Goal: Task Accomplishment & Management: Manage account settings

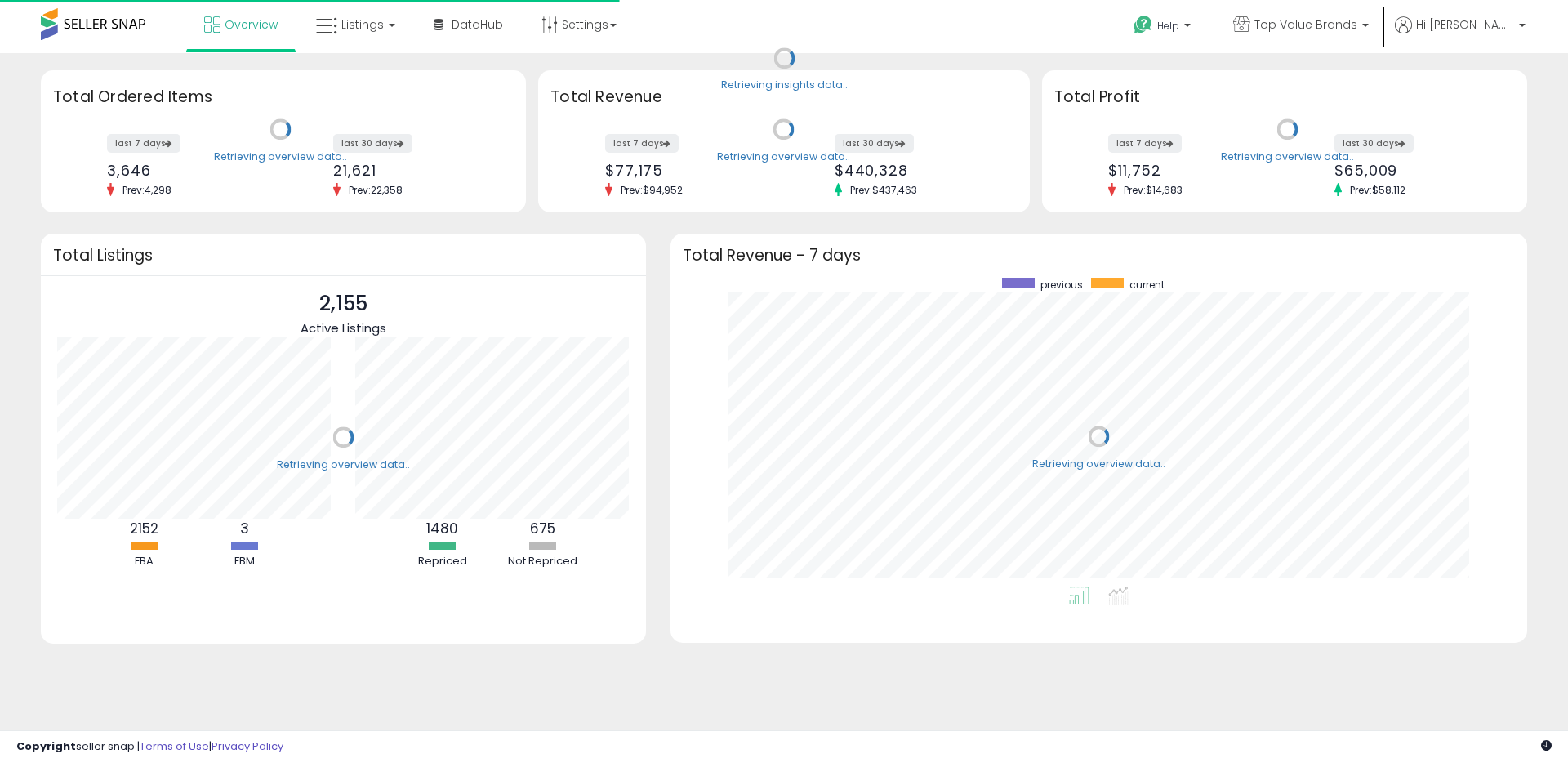
scroll to position [309, 824]
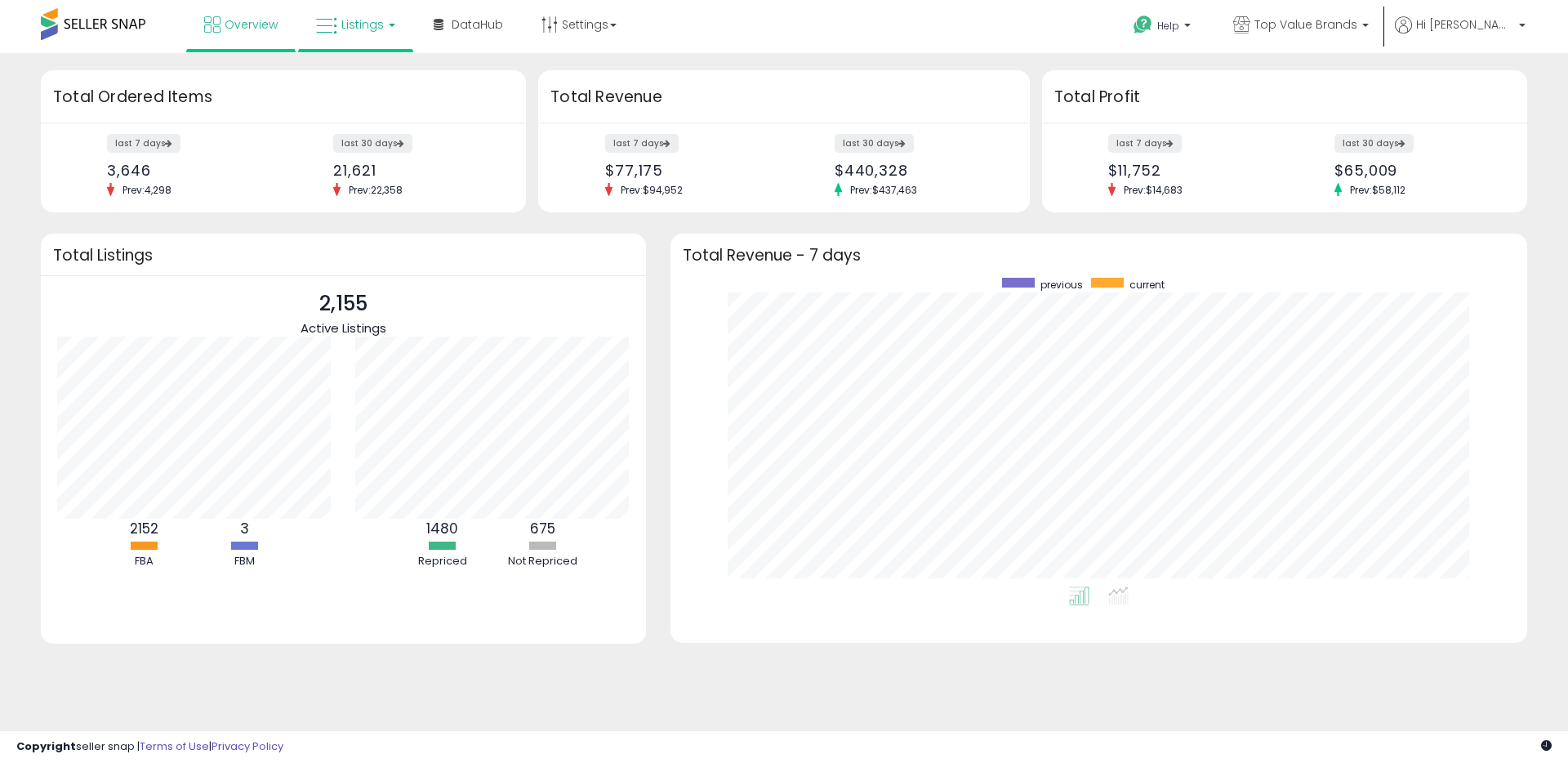
click at [369, 31] on span "Listings" at bounding box center [362, 24] width 42 height 16
click at [376, 74] on icon at bounding box center [368, 80] width 71 height 21
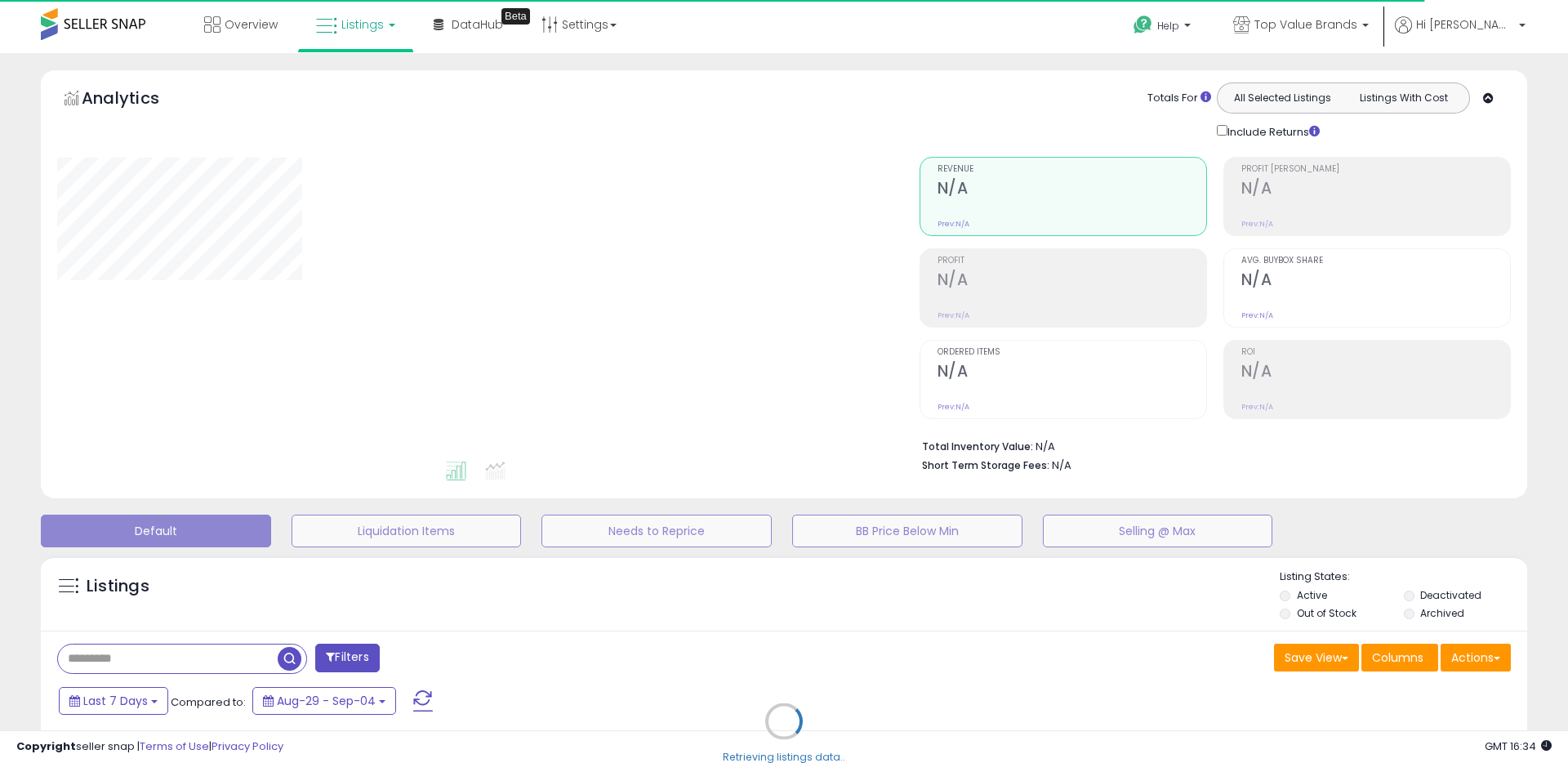
click at [1087, 648] on div "Retrieving listings data.." at bounding box center [783, 733] width 1511 height 372
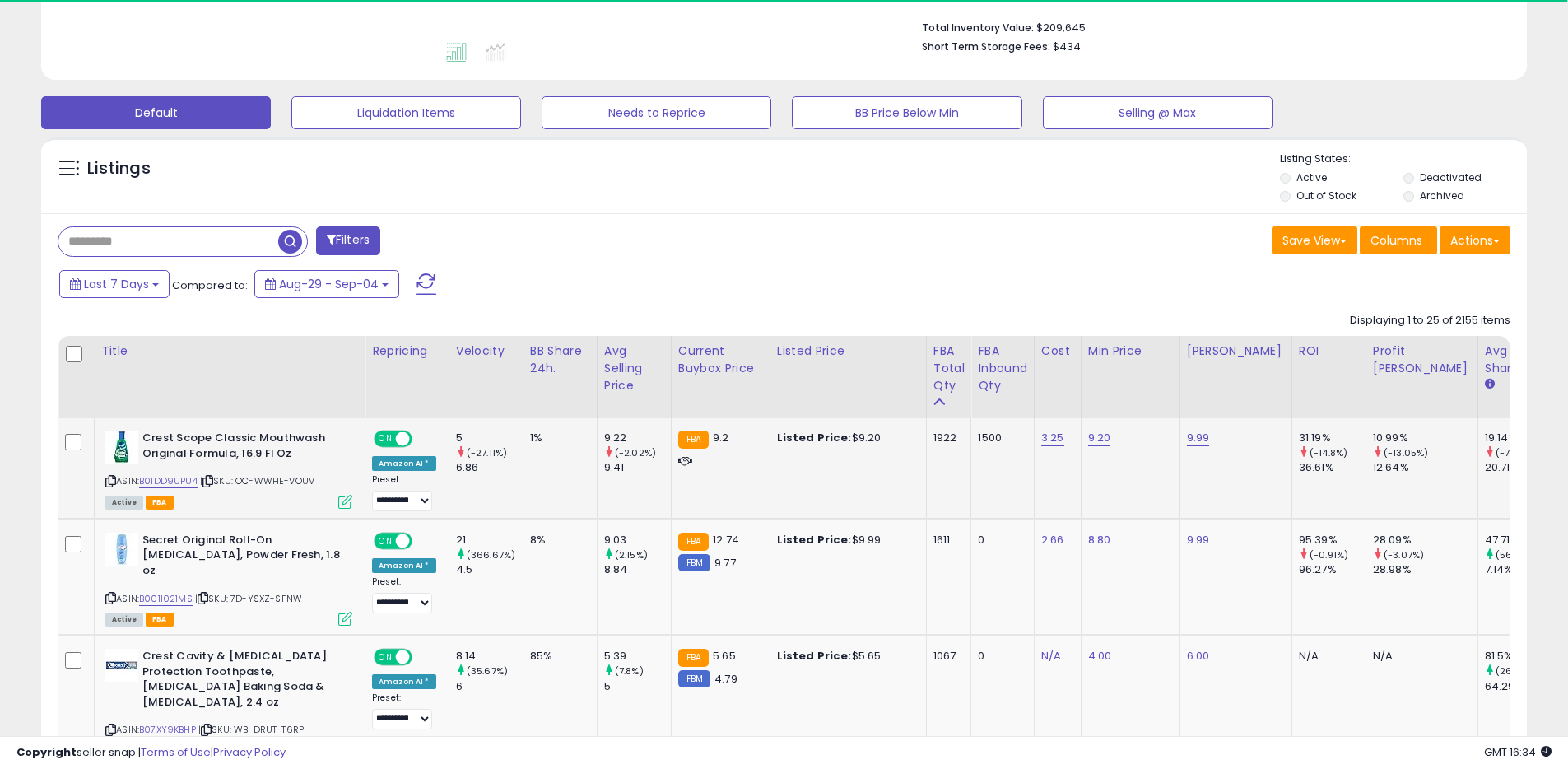
scroll to position [433, 0]
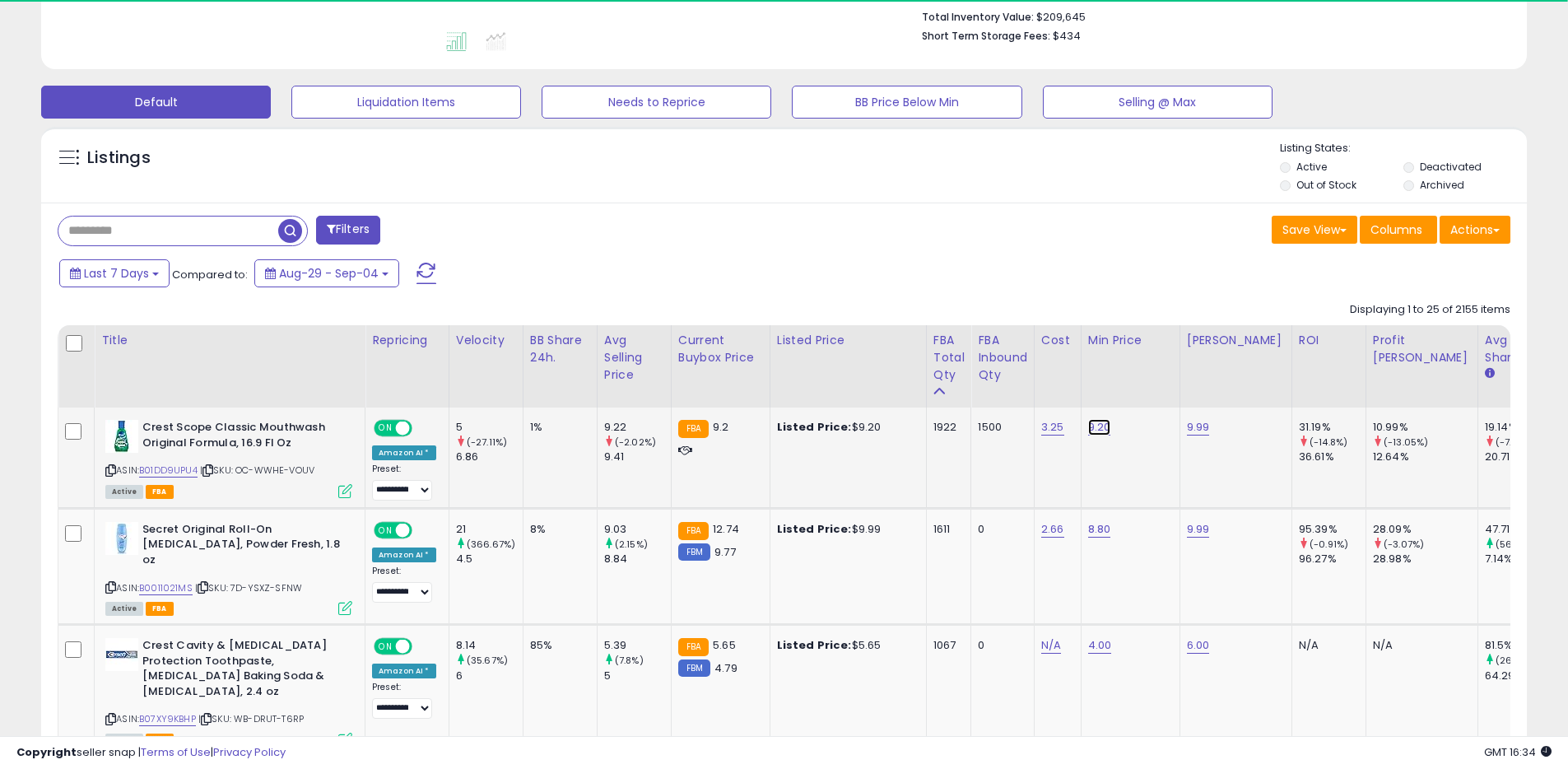
click at [1096, 427] on link "9.20" at bounding box center [1099, 427] width 23 height 16
drag, startPoint x: 1058, startPoint y: 396, endPoint x: 941, endPoint y: 379, distance: 118.2
type input "****"
click button "submit" at bounding box center [1148, 385] width 28 height 25
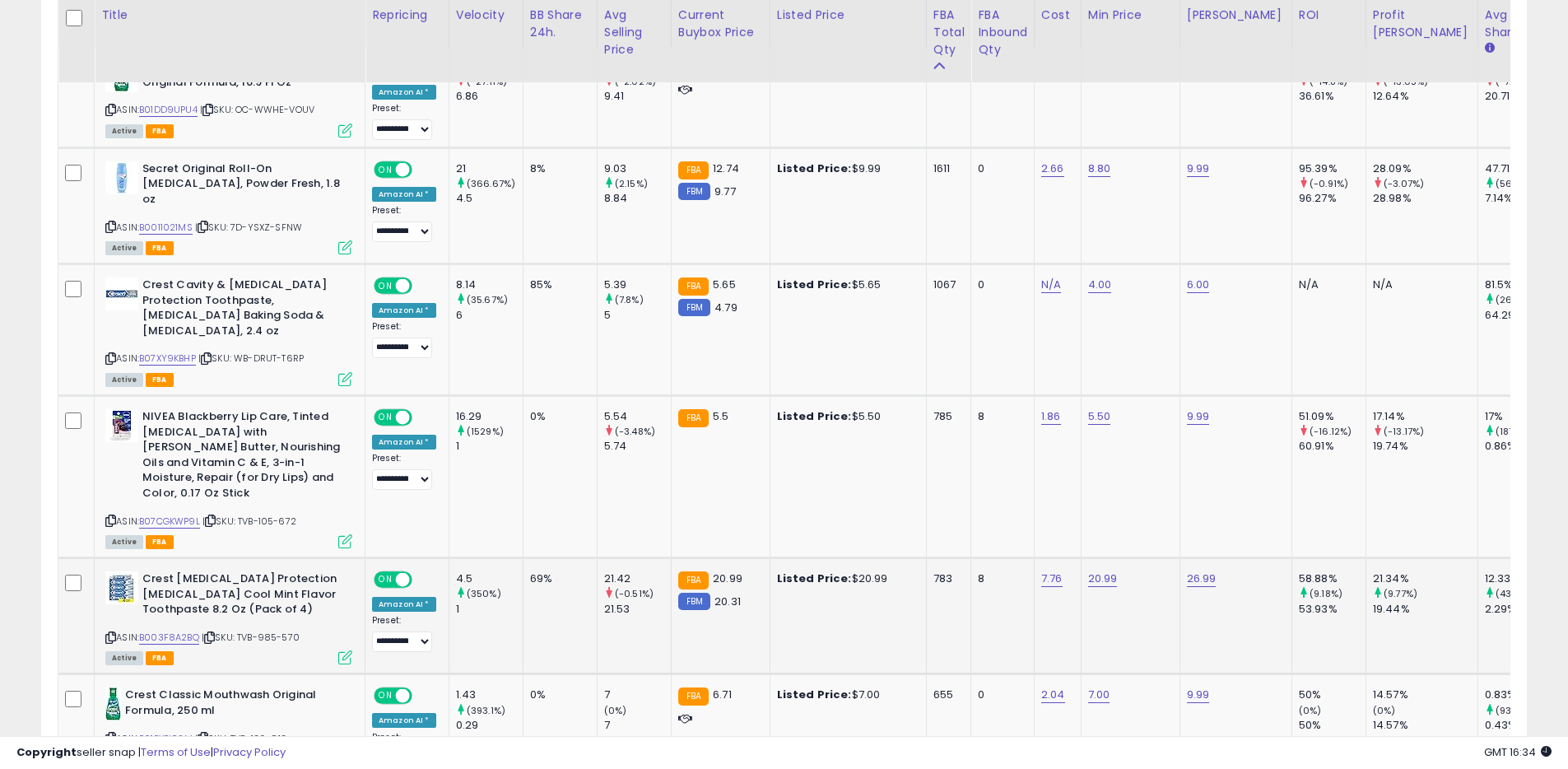
scroll to position [805, 0]
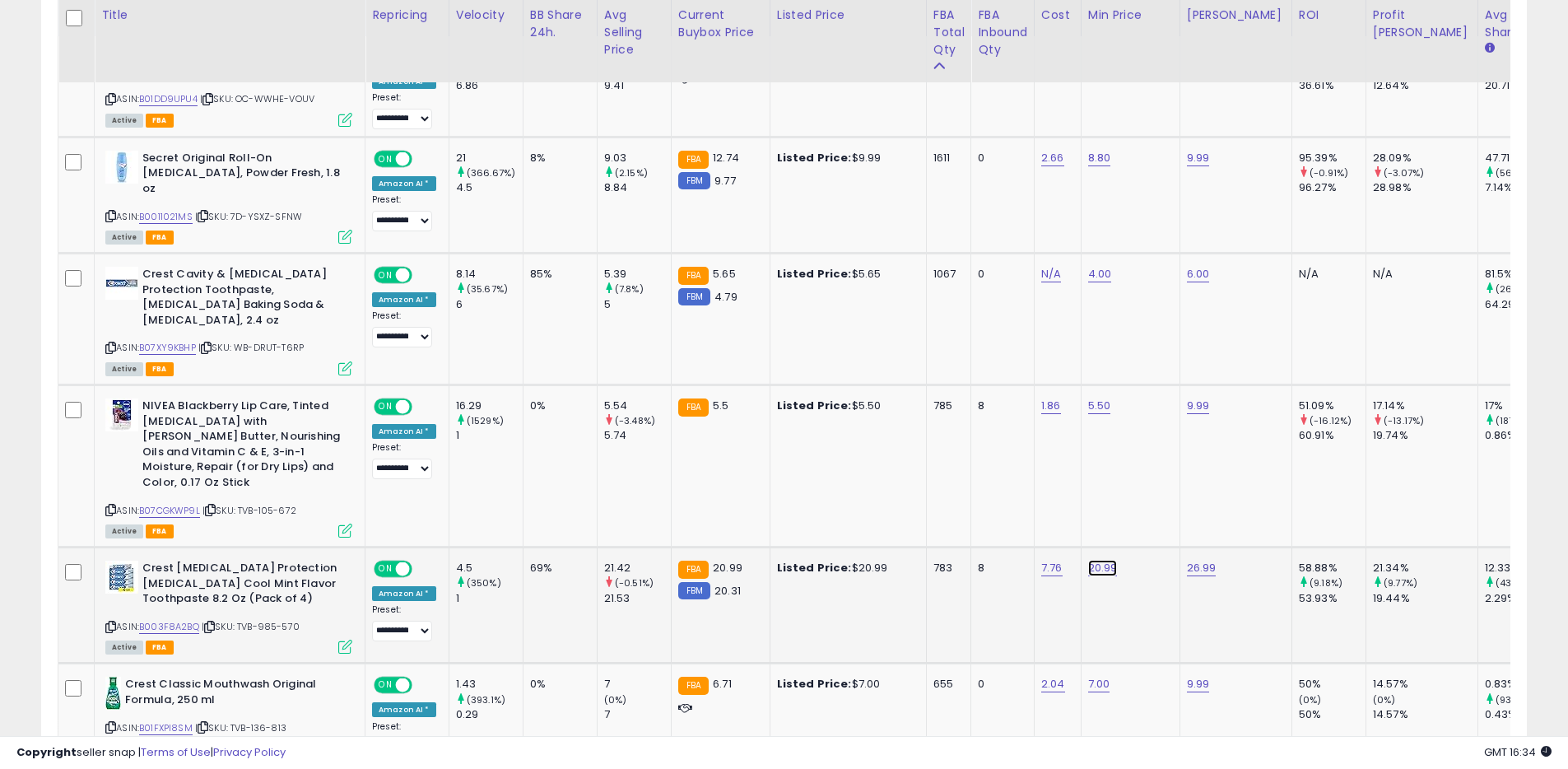
click at [1100, 560] on link "20.99" at bounding box center [1102, 568] width 29 height 16
type input "**"
click at [1187, 482] on button "button" at bounding box center [1186, 481] width 28 height 25
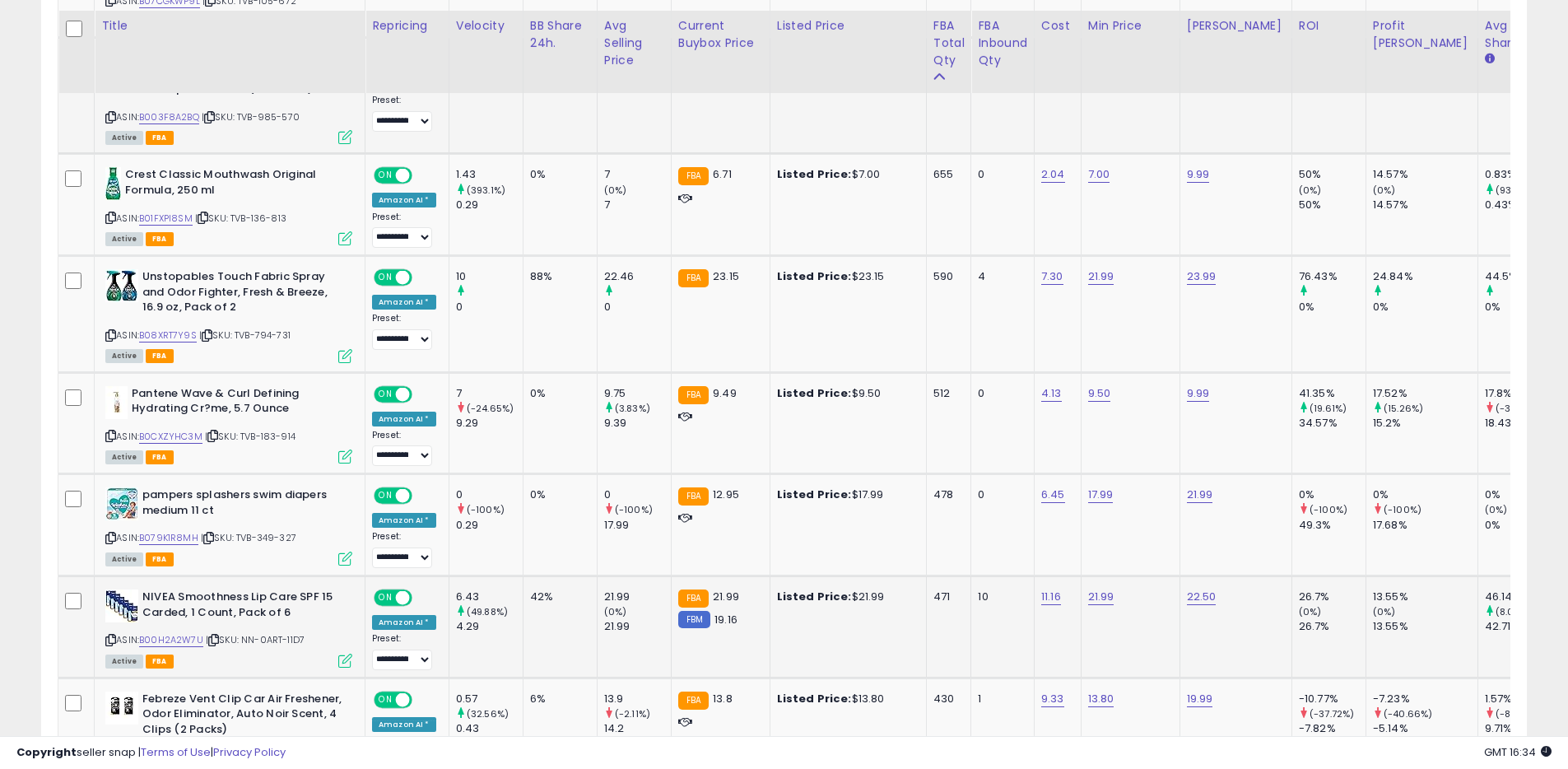
scroll to position [1376, 0]
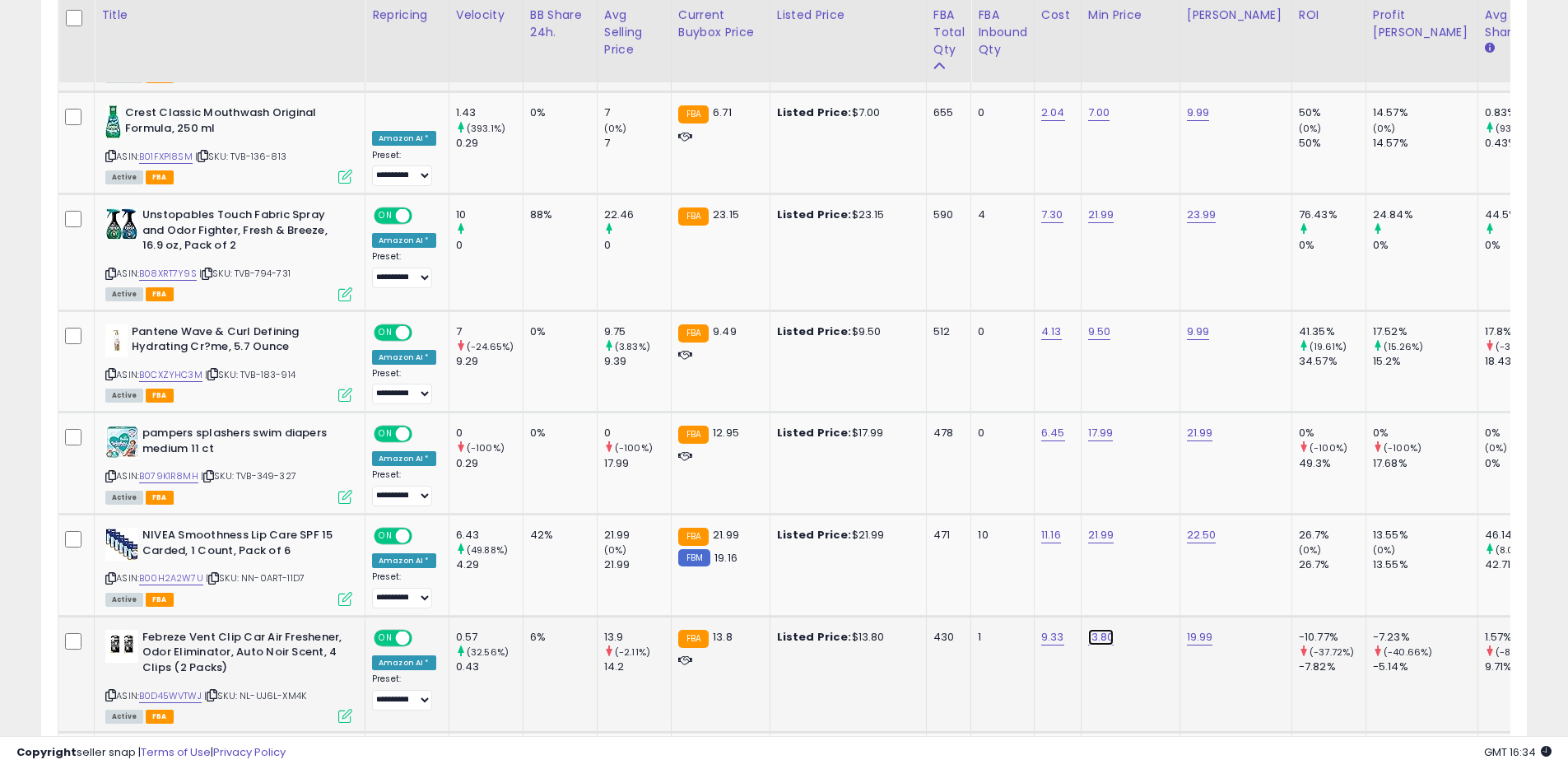
click at [1104, 629] on link "13.80" at bounding box center [1101, 637] width 27 height 16
type input "****"
click button "submit" at bounding box center [1151, 550] width 28 height 25
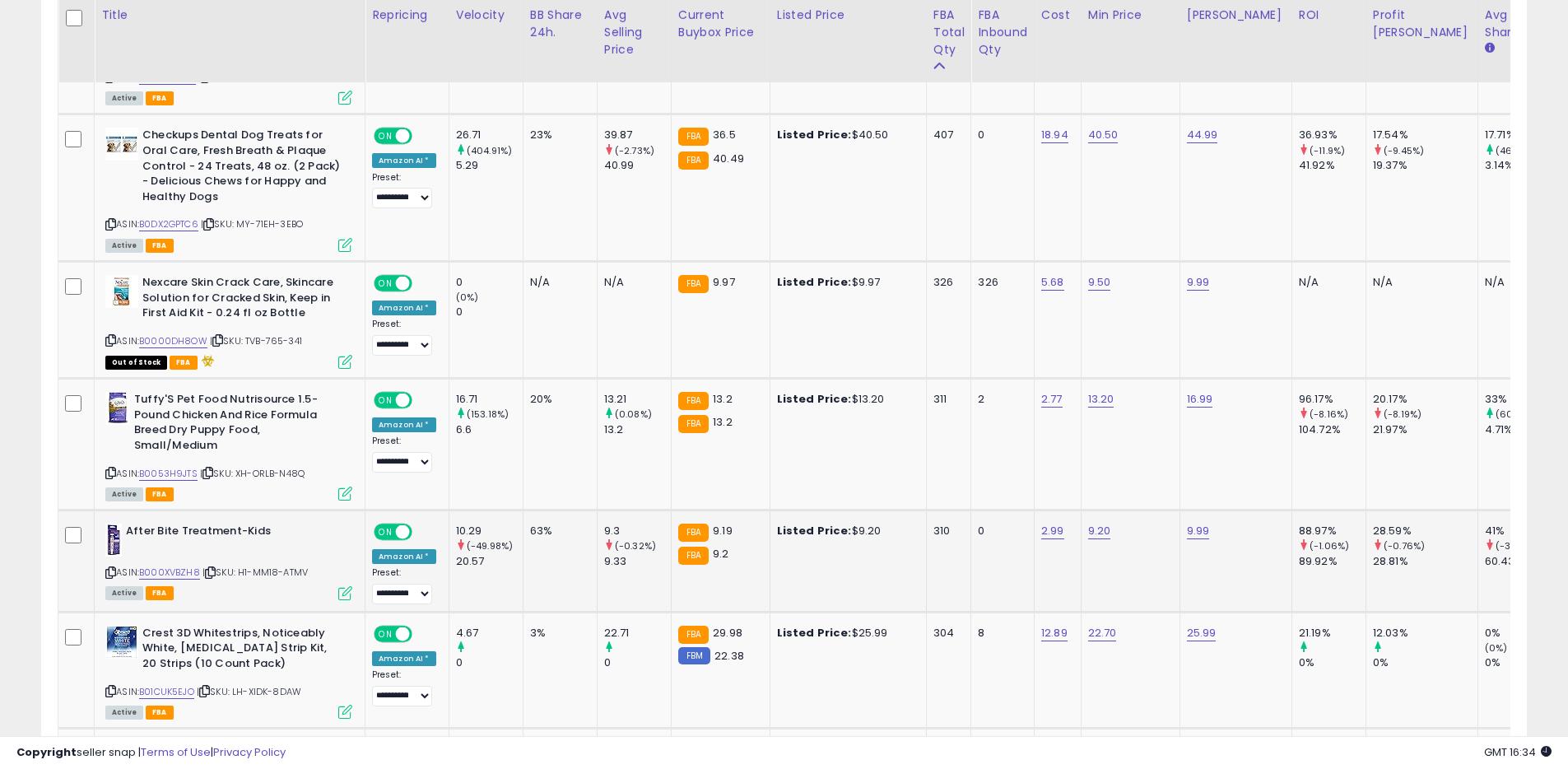
scroll to position [2545, 0]
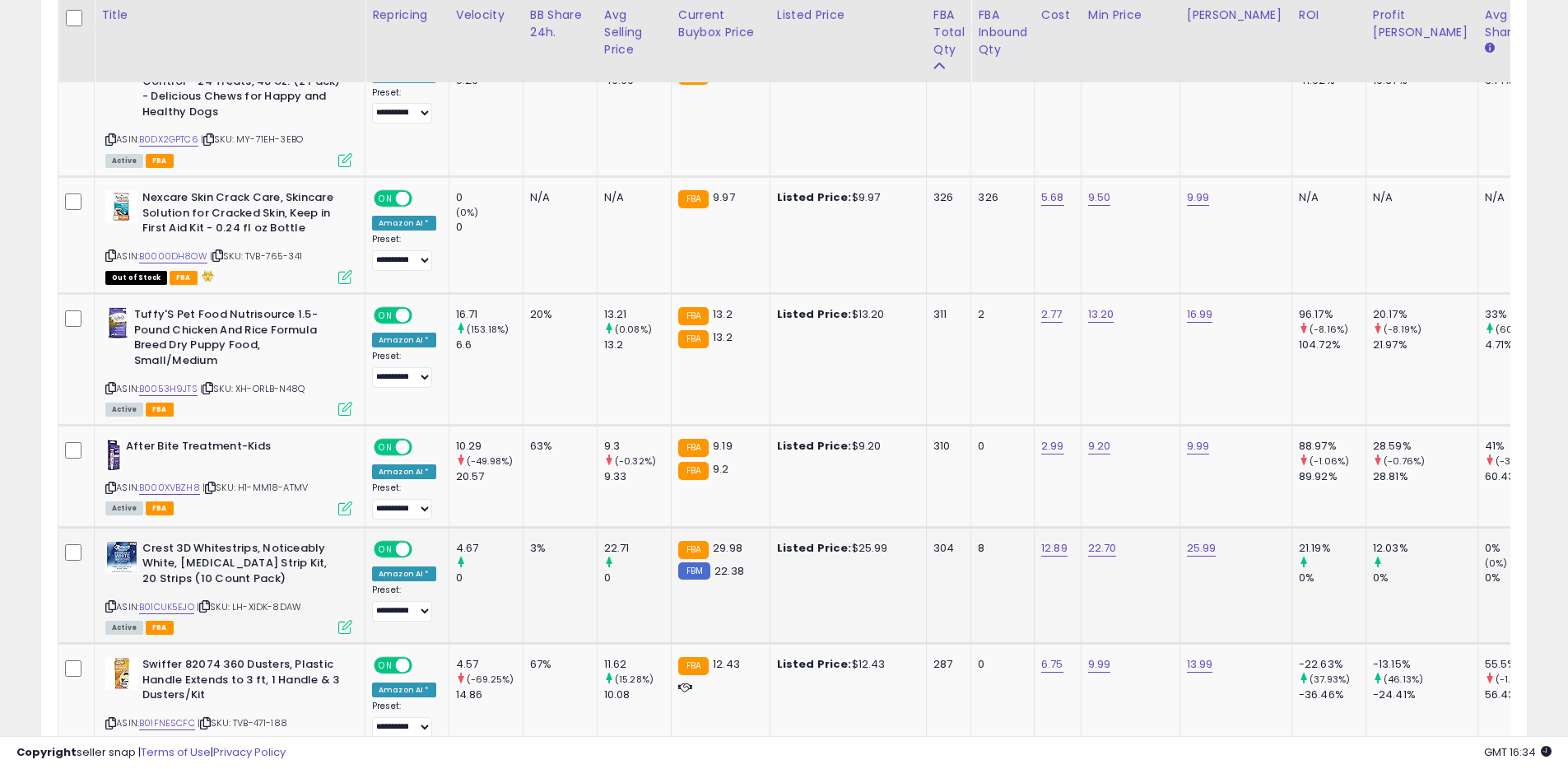
click at [476, 555] on td "4.67 0" at bounding box center [485, 585] width 74 height 116
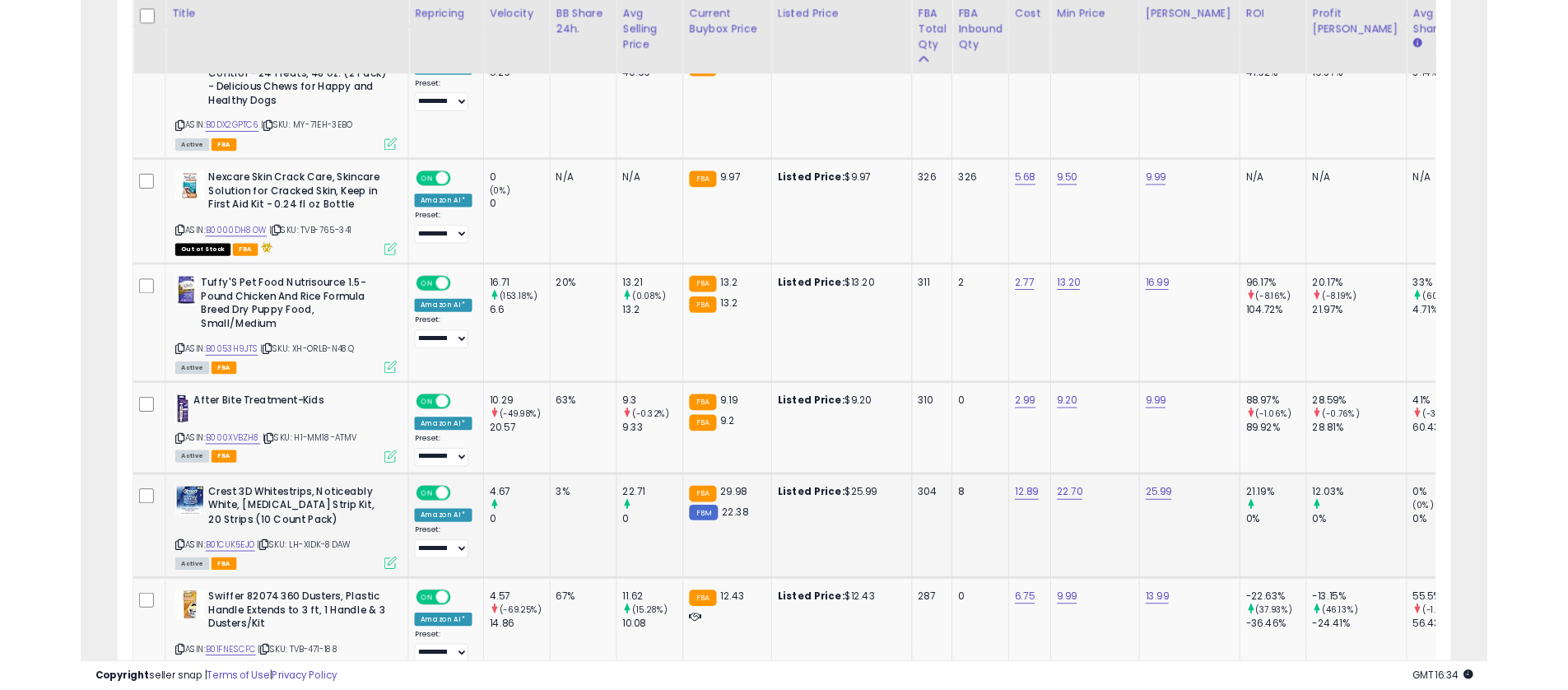
scroll to position [2557, 0]
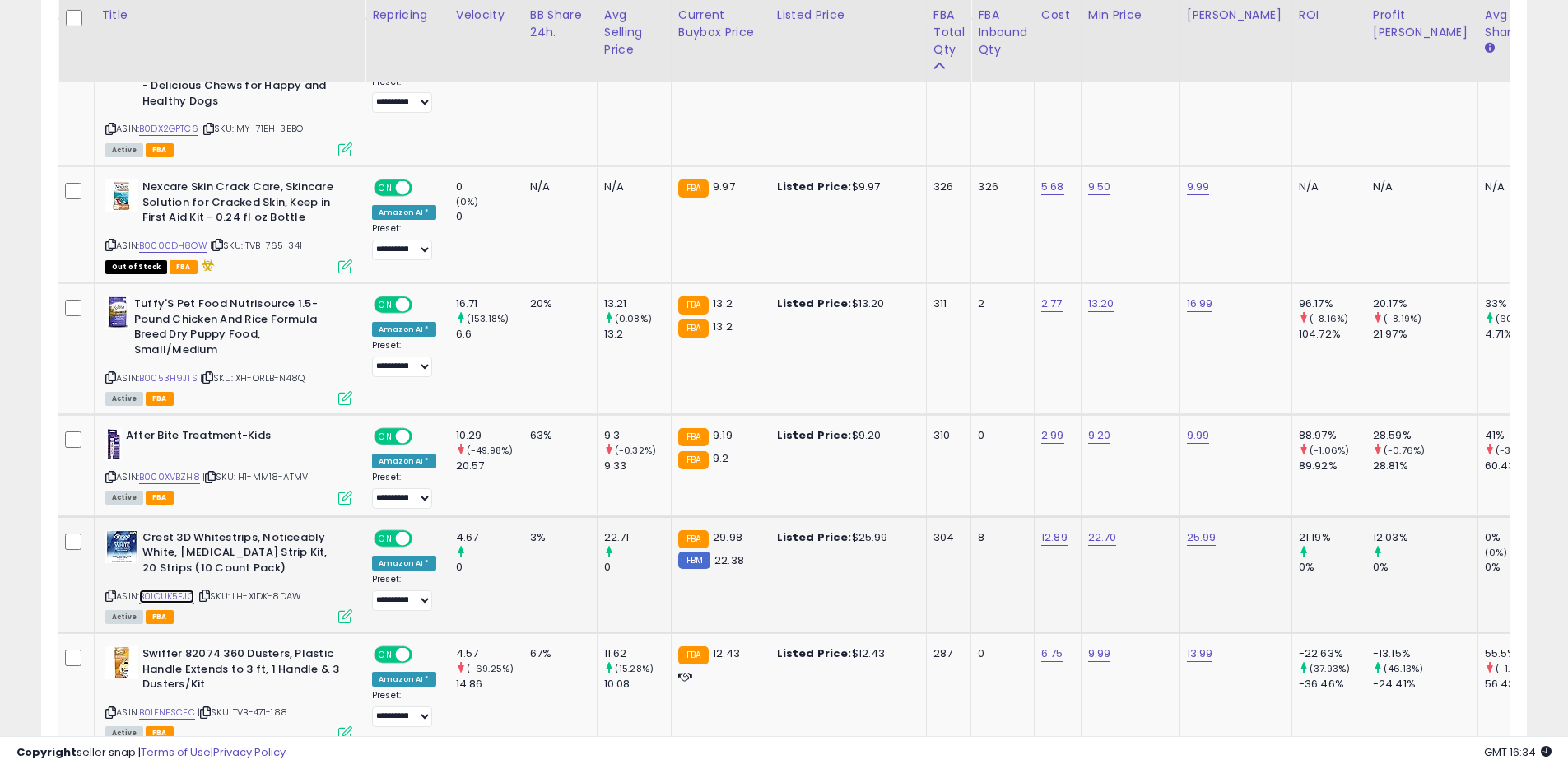
click at [180, 589] on link "B01CUK5EJO" at bounding box center [167, 596] width 55 height 14
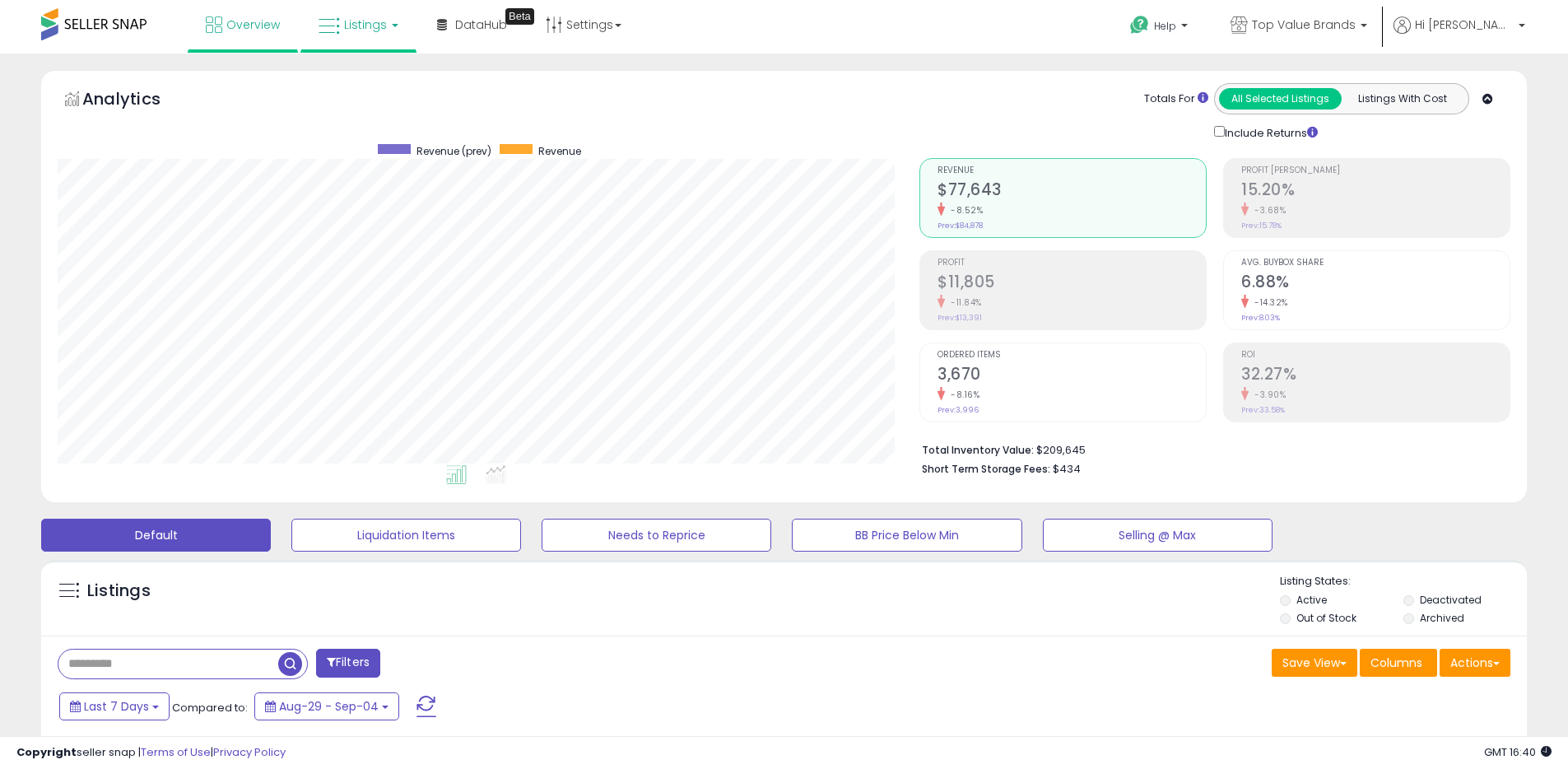
scroll to position [338, 862]
